Goal: Information Seeking & Learning: Check status

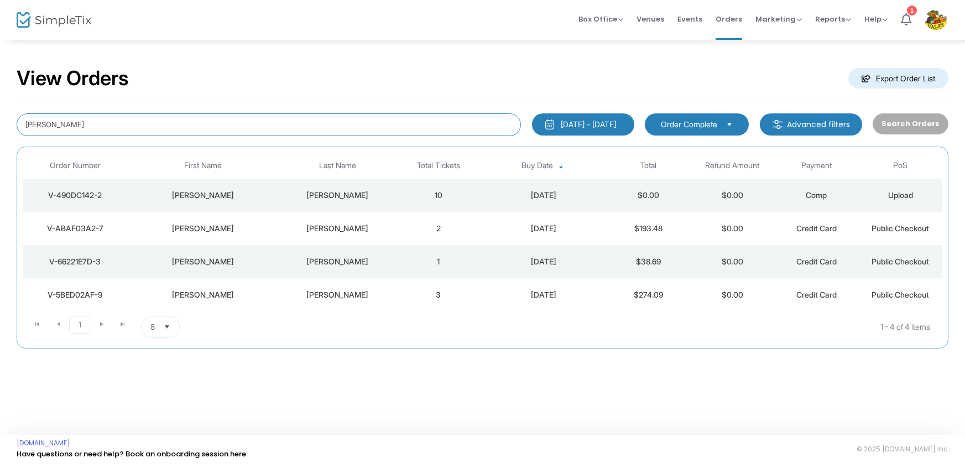
drag, startPoint x: 76, startPoint y: 130, endPoint x: 10, endPoint y: 130, distance: 65.8
click at [10, 130] on div "View Orders Export Order List John Jones 8/25/2025 - 9/24/2025 Last 30 Days Tod…" at bounding box center [482, 213] width 965 height 348
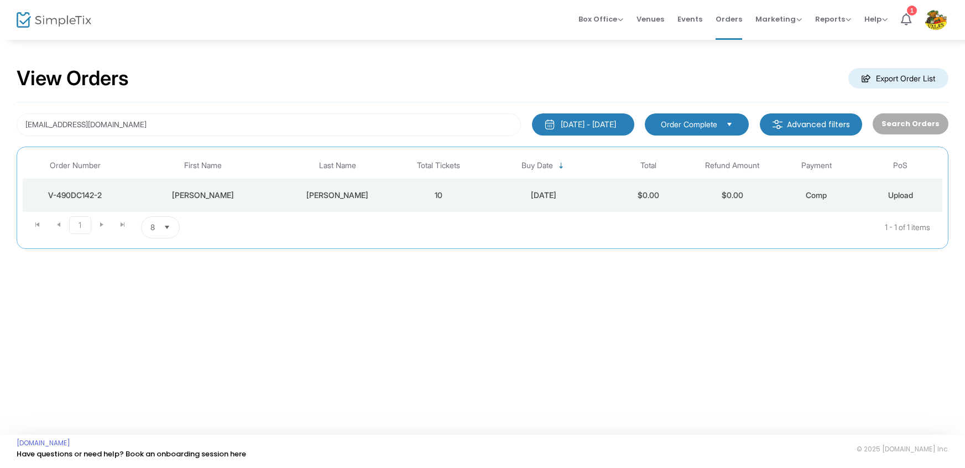
click at [561, 125] on div "8/25/2025 - 9/24/2025" at bounding box center [588, 124] width 55 height 11
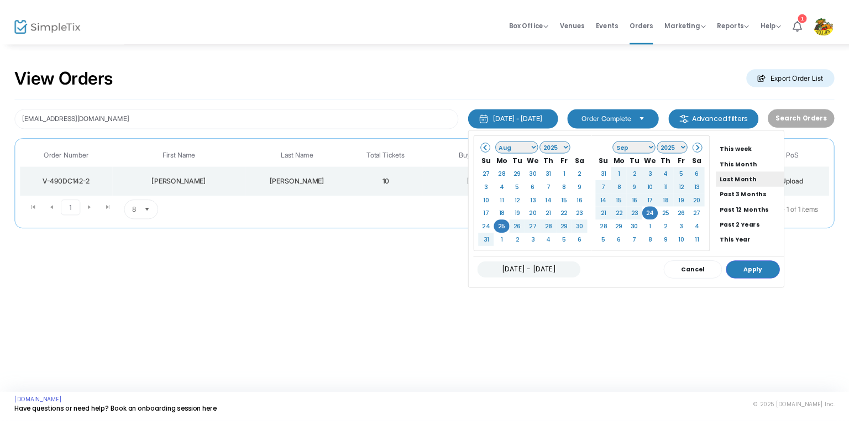
scroll to position [83, 0]
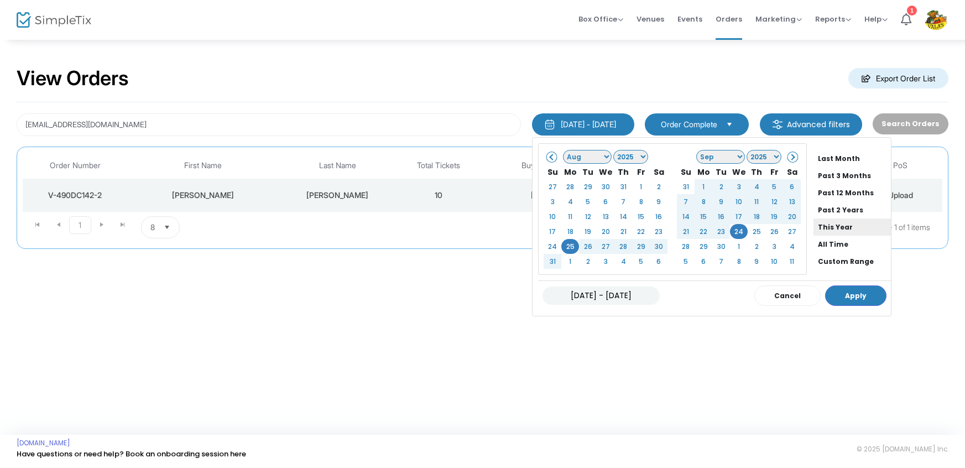
click at [813, 223] on li "This Year" at bounding box center [851, 226] width 77 height 17
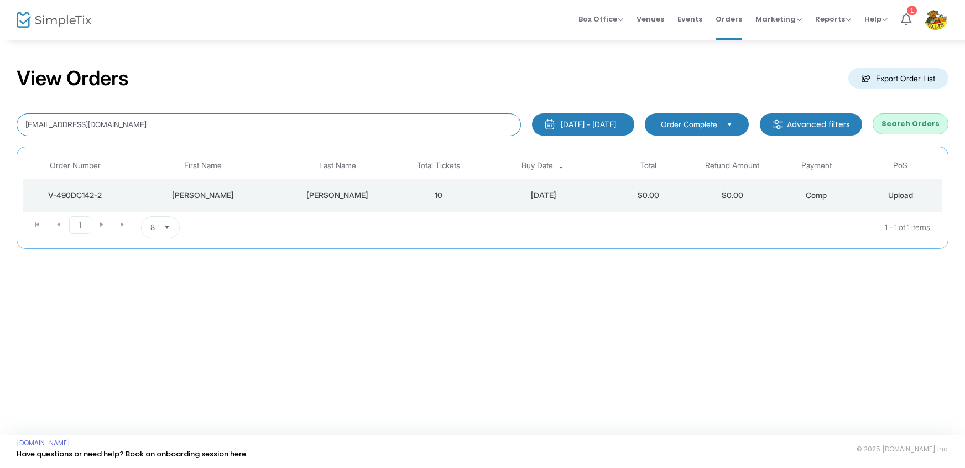
click at [229, 125] on input "jjones48000@gmail.com" at bounding box center [269, 124] width 504 height 23
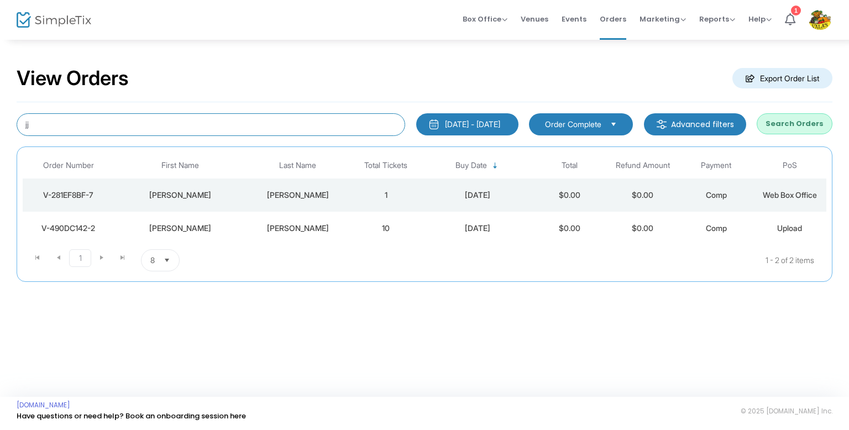
type input "j"
